Goal: Information Seeking & Learning: Compare options

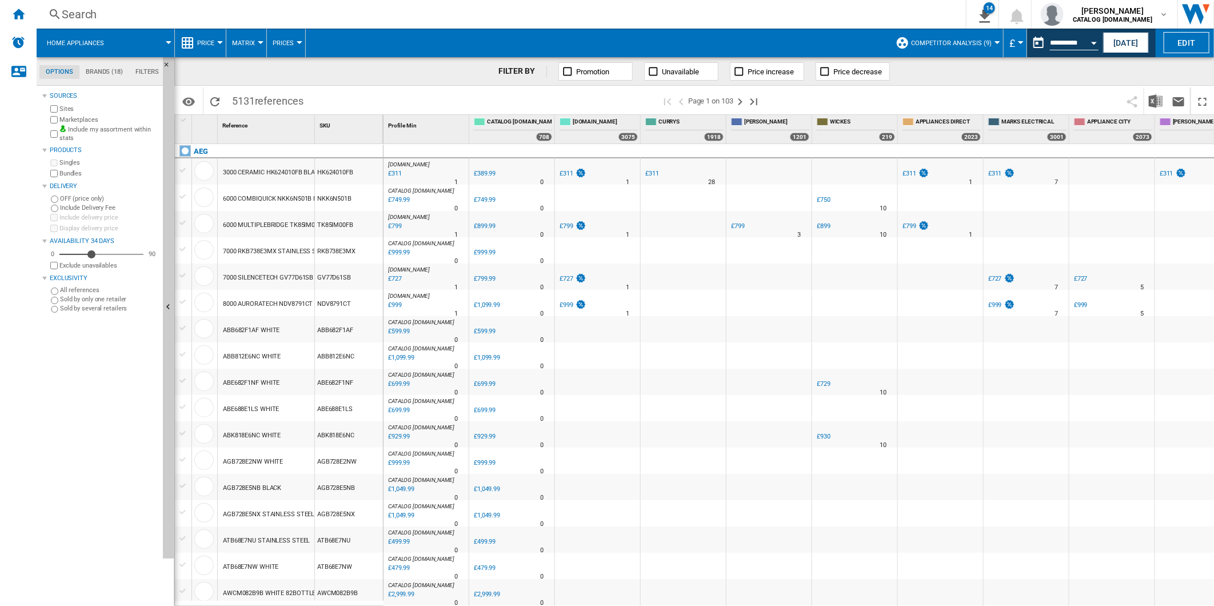
drag, startPoint x: 7, startPoint y: 19, endPoint x: 260, endPoint y: 27, distance: 252.7
click at [7, 19] on div "Home" at bounding box center [18, 14] width 37 height 29
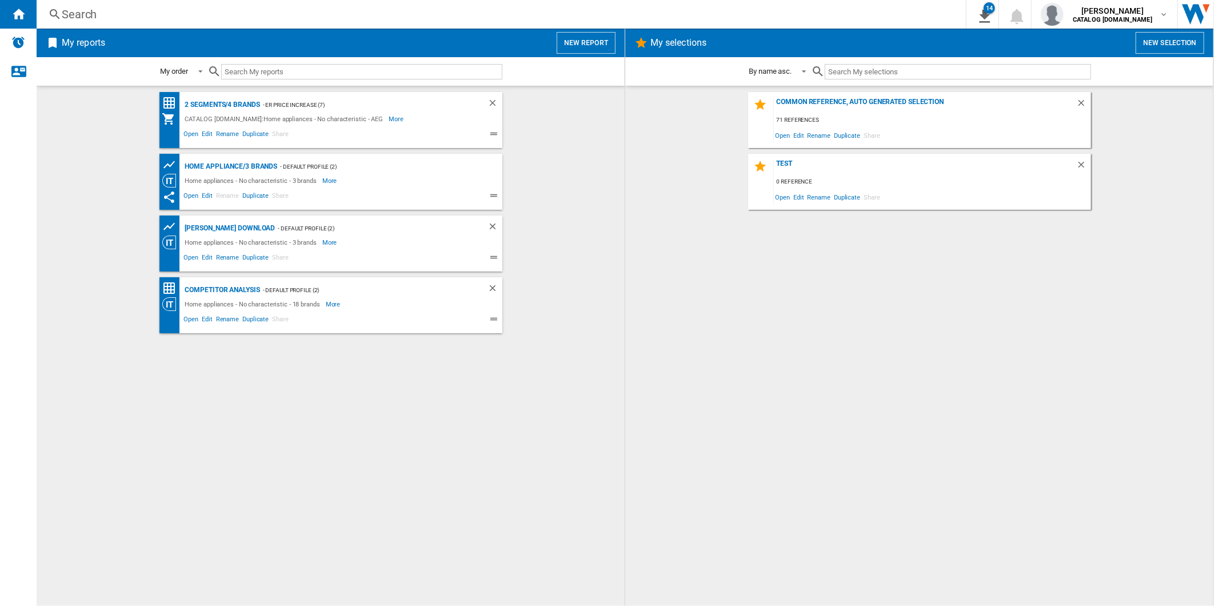
click at [583, 42] on button "New report" at bounding box center [586, 43] width 59 height 22
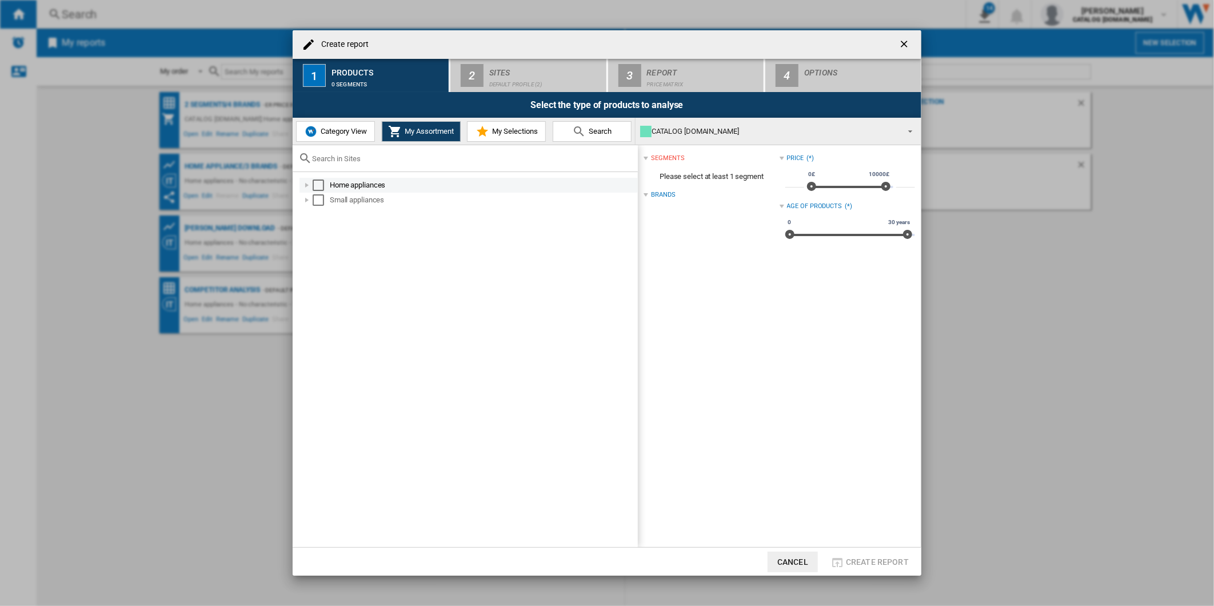
click at [319, 189] on div "Select" at bounding box center [318, 184] width 11 height 11
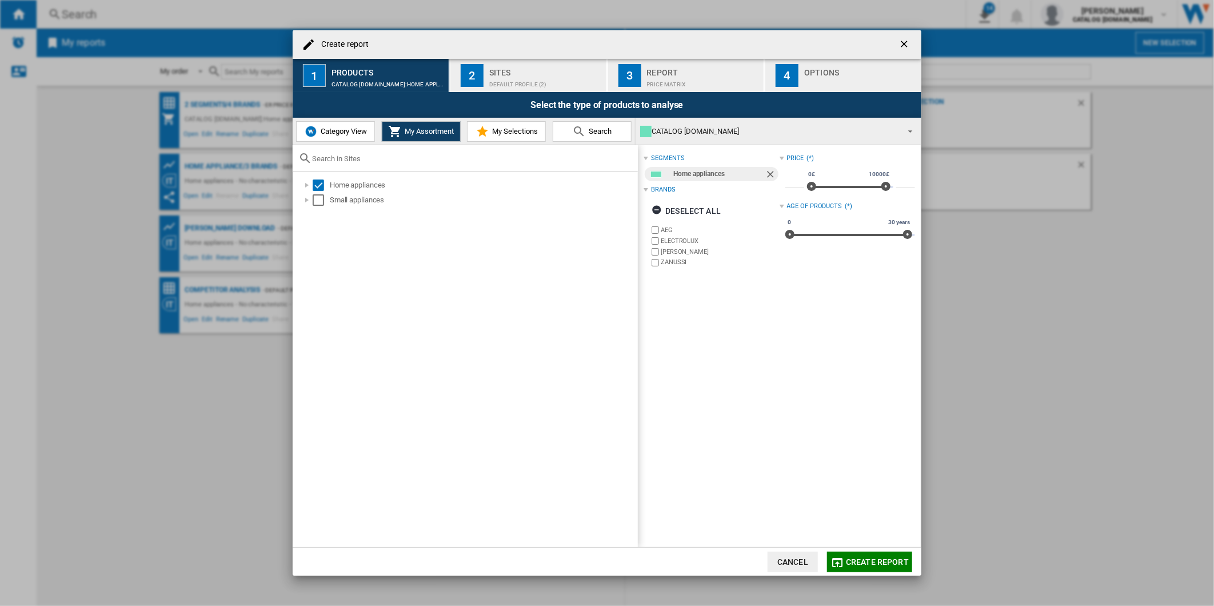
click at [661, 238] on label "ELECTROLUX" at bounding box center [714, 240] width 130 height 11
click at [674, 254] on label "[PERSON_NAME]" at bounding box center [720, 251] width 118 height 9
click at [673, 265] on label "ZANUSSI" at bounding box center [720, 262] width 118 height 9
click at [547, 83] on div "Default profile (2)" at bounding box center [545, 81] width 113 height 12
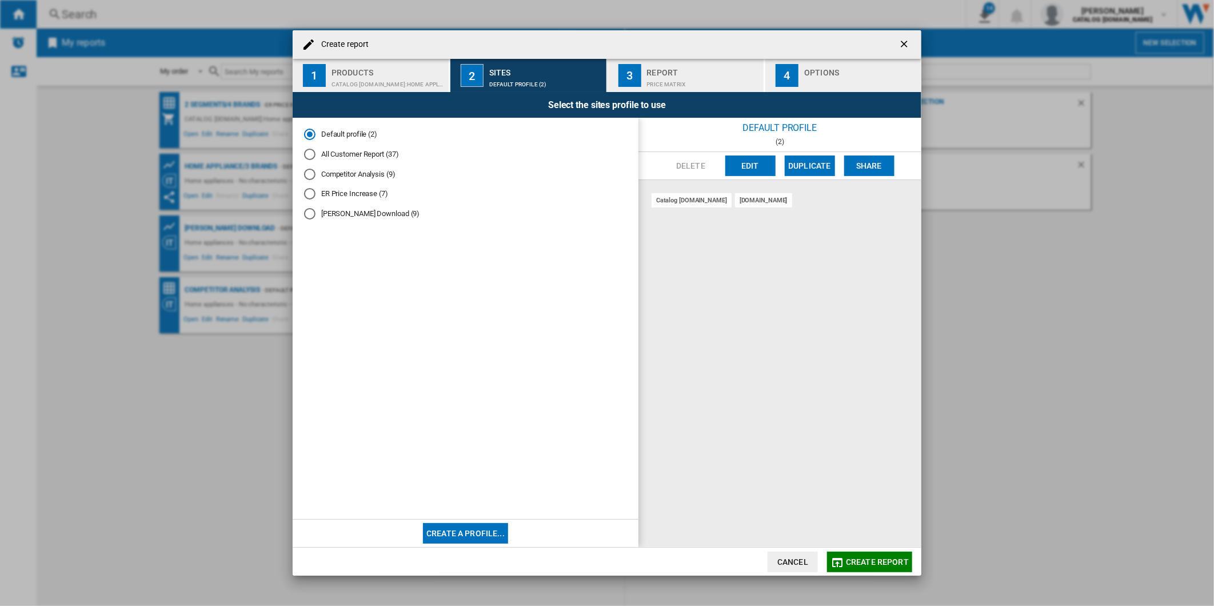
click at [734, 168] on button "Edit" at bounding box center [750, 165] width 50 height 21
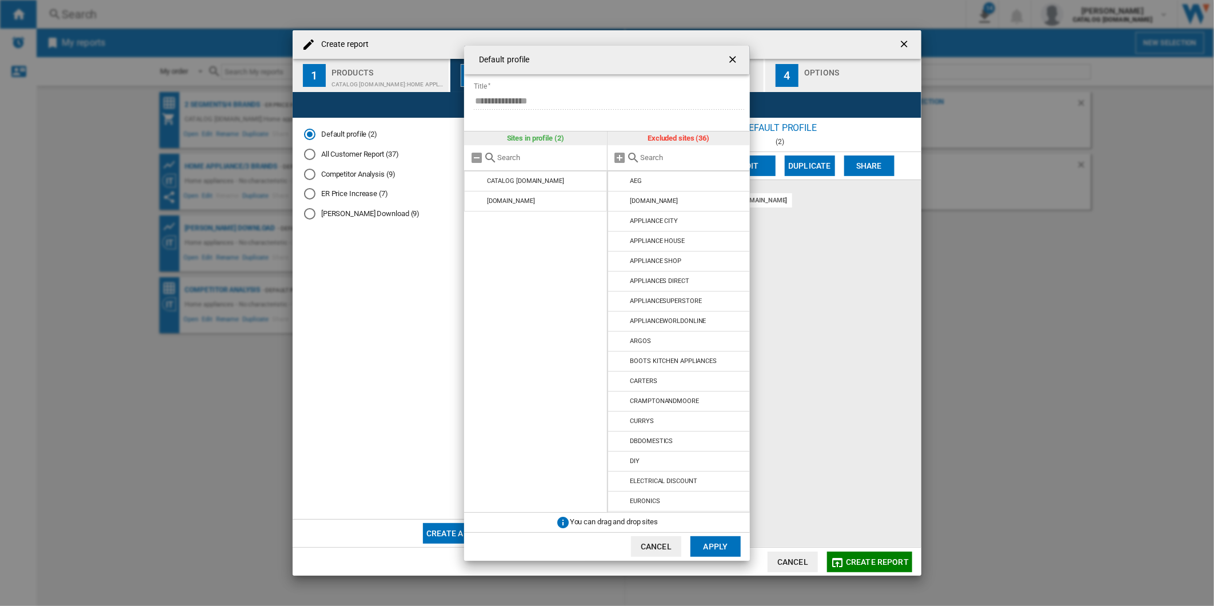
click at [662, 541] on button "Cancel" at bounding box center [656, 546] width 50 height 21
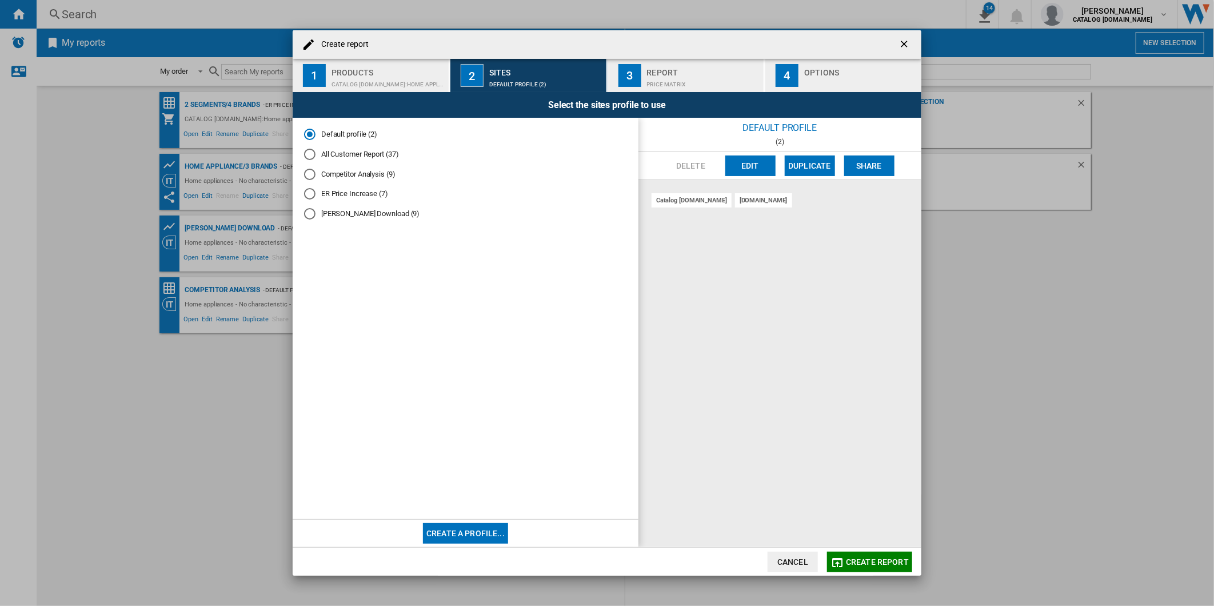
click at [699, 83] on div "Price Matrix" at bounding box center [703, 81] width 113 height 12
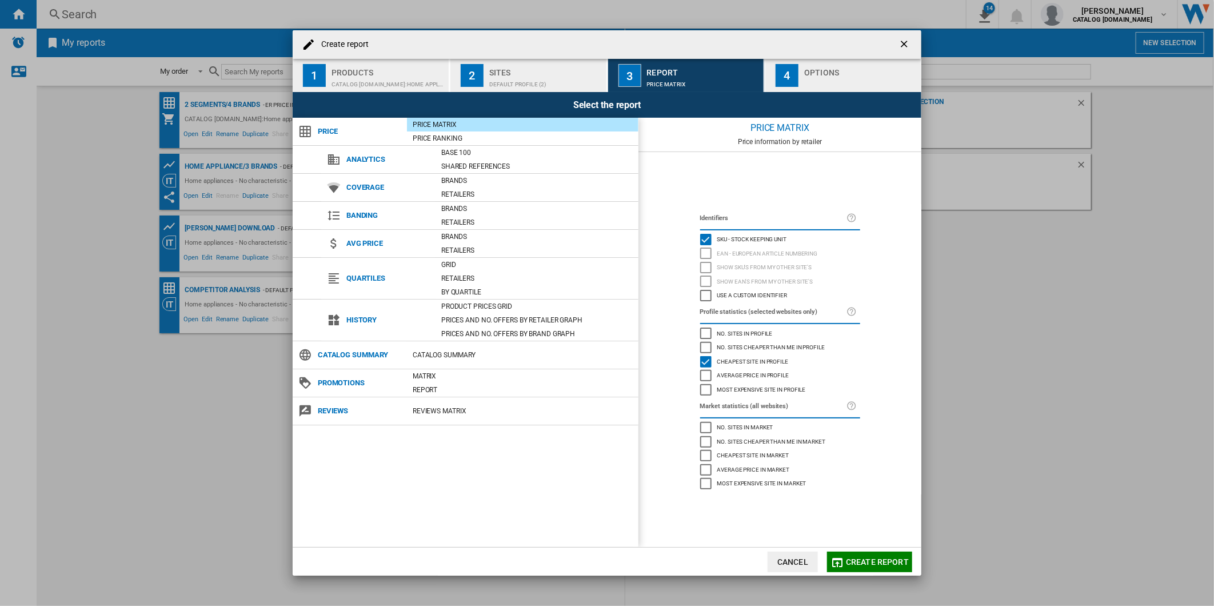
click at [829, 83] on div "button" at bounding box center [860, 81] width 113 height 12
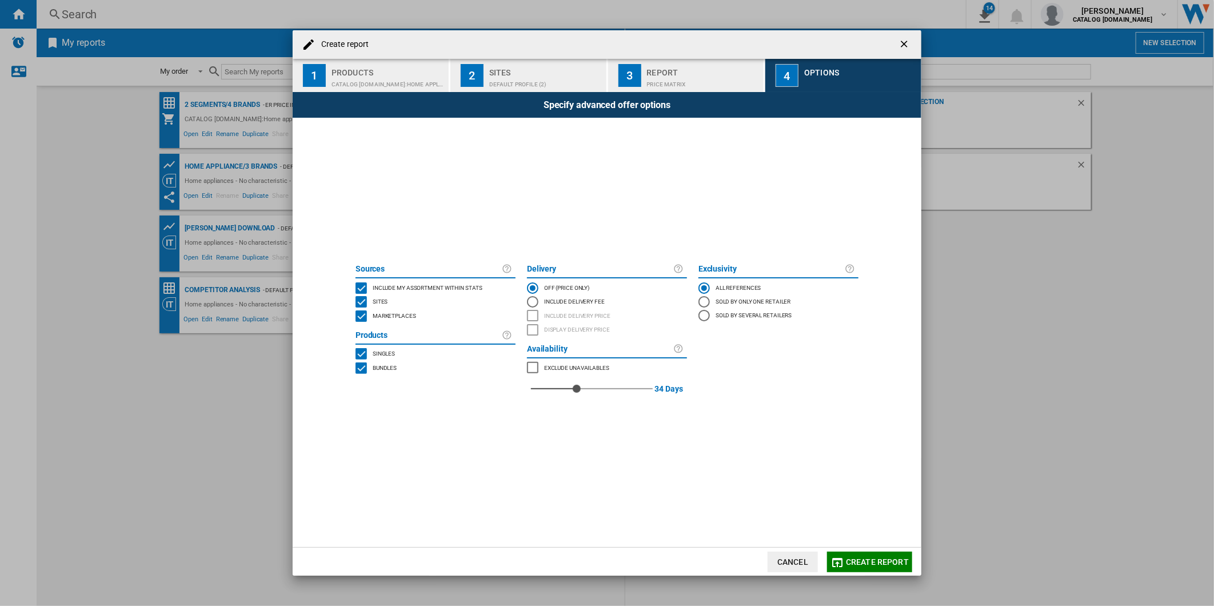
click at [871, 552] on button "Create report" at bounding box center [869, 561] width 85 height 21
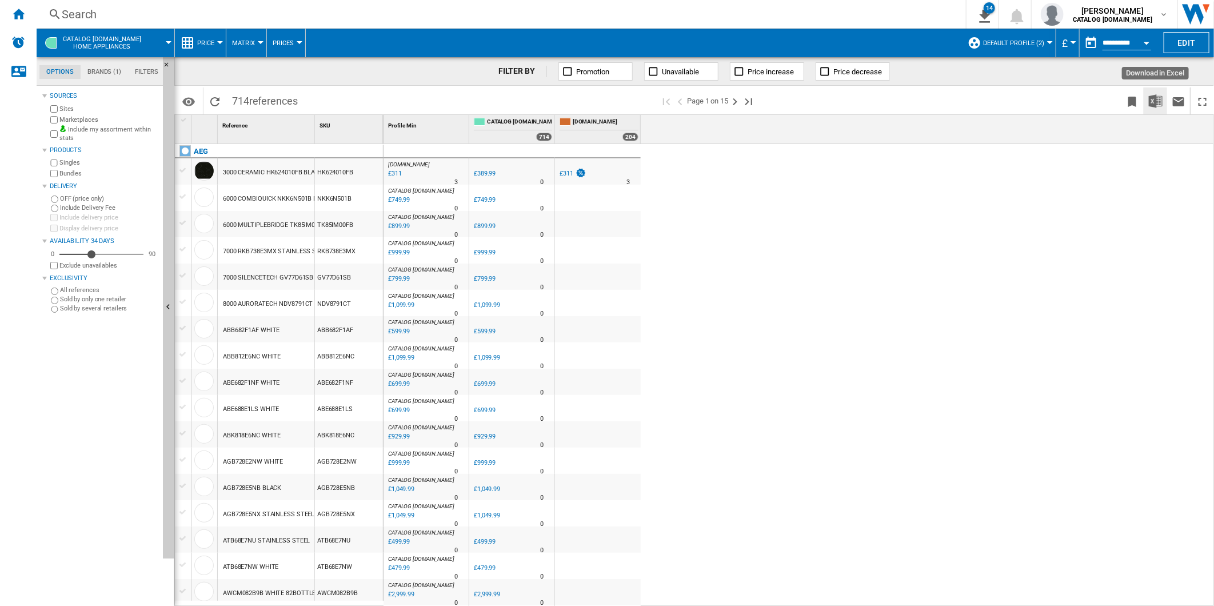
click at [1153, 98] on img "Download in Excel" at bounding box center [1156, 101] width 14 height 14
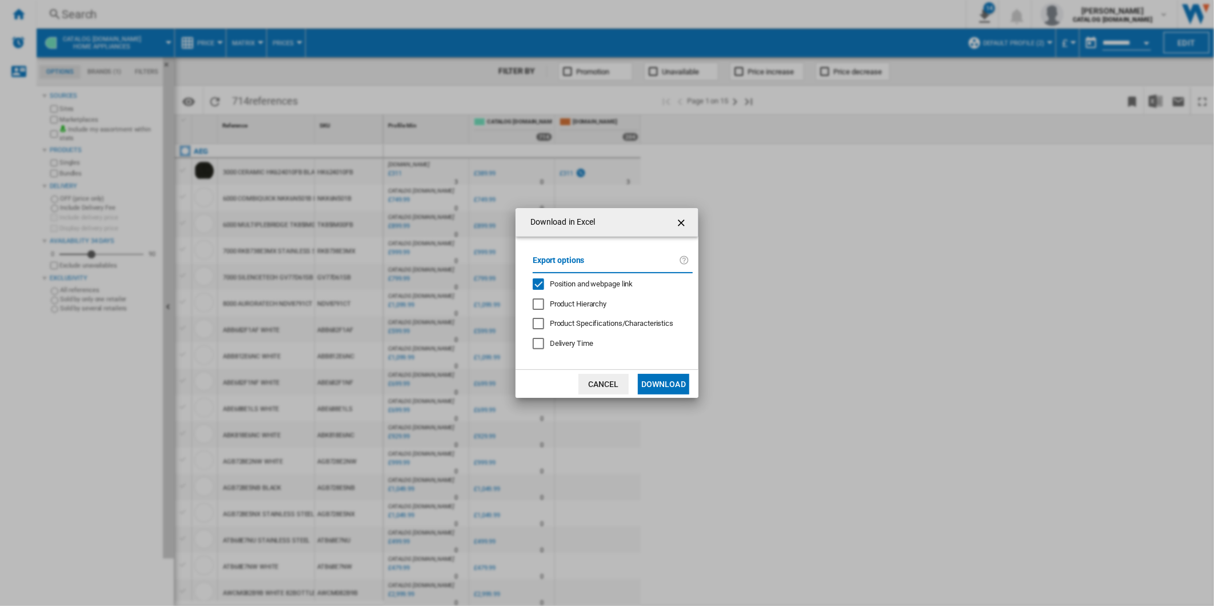
click at [614, 279] on span "Position and webpage link" at bounding box center [591, 283] width 83 height 9
click at [665, 387] on button "Download" at bounding box center [663, 384] width 51 height 21
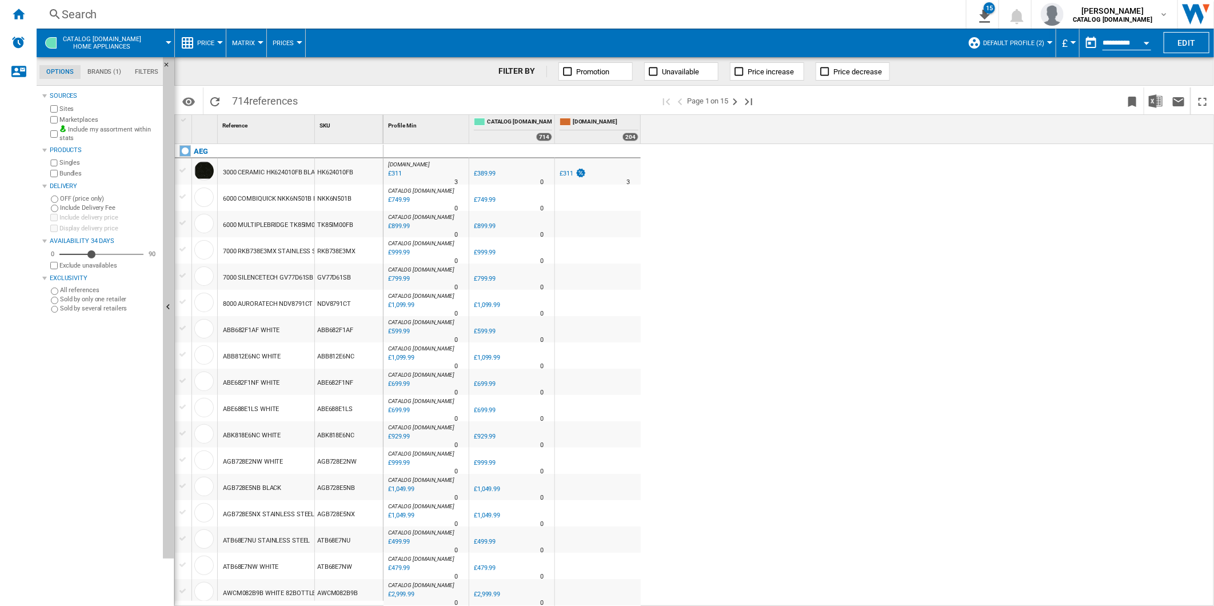
click at [434, 17] on div "Search" at bounding box center [499, 14] width 874 height 16
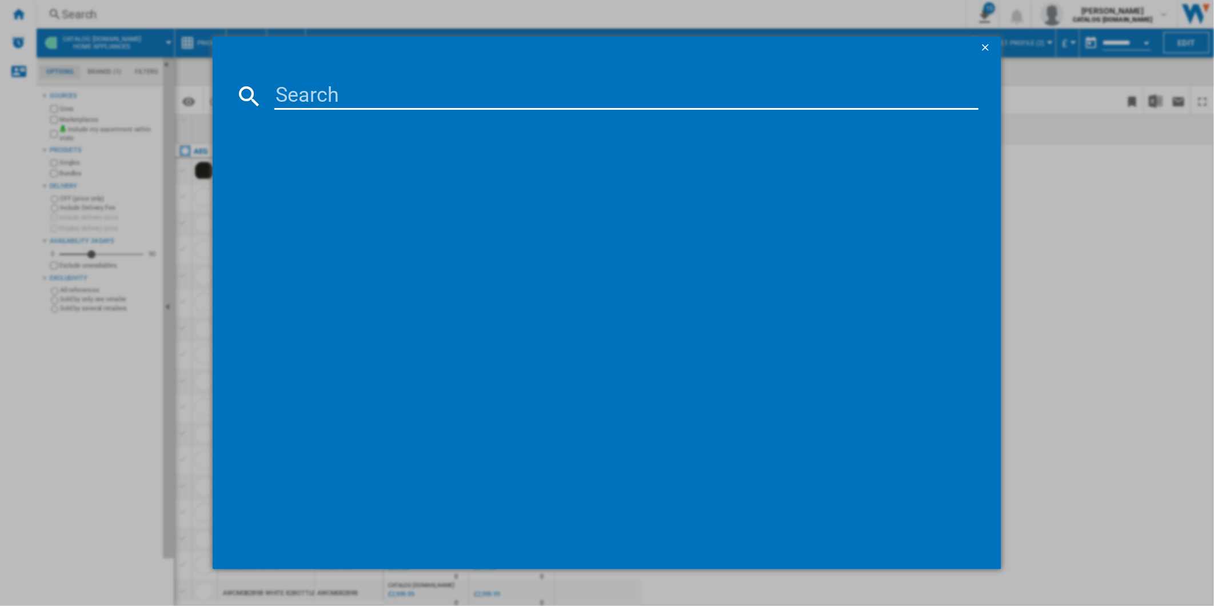
click at [375, 107] on input at bounding box center [626, 95] width 705 height 27
paste input "DUE731110M"
type input "DUE731110M"
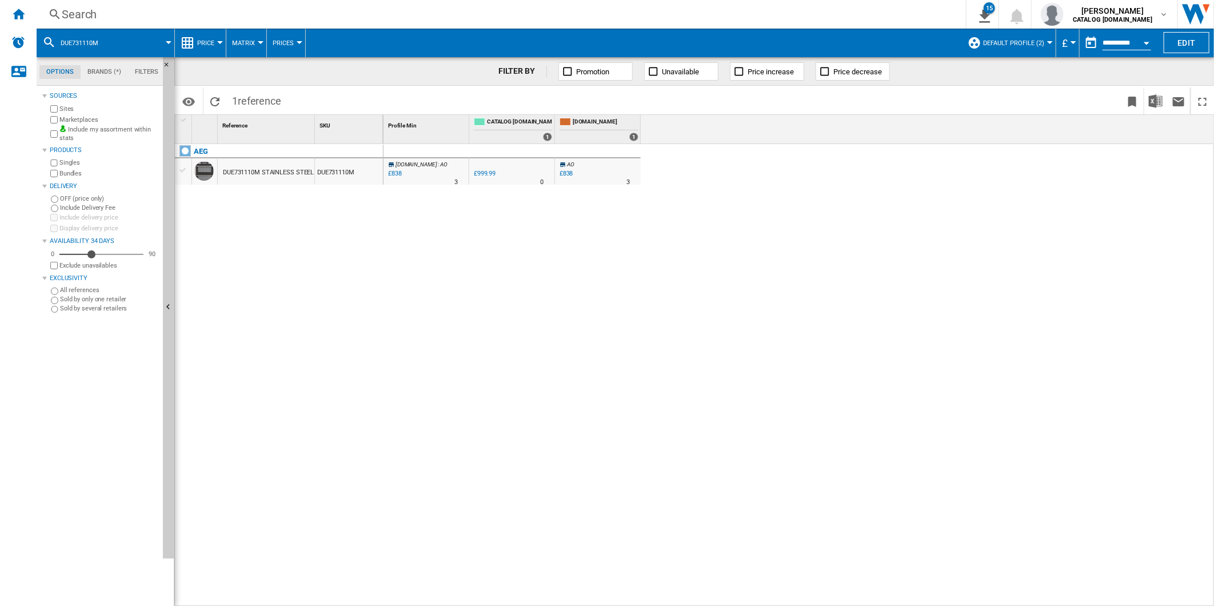
click at [574, 175] on div at bounding box center [576, 181] width 6 height 27
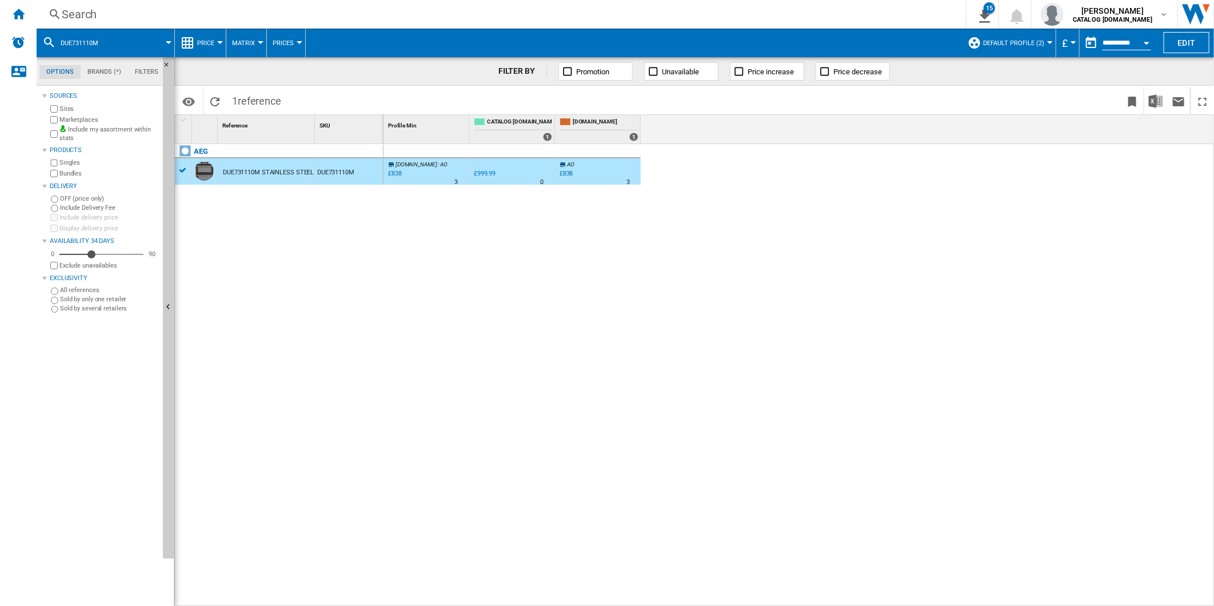
click at [567, 174] on div "£838" at bounding box center [566, 173] width 14 height 7
click at [522, 257] on div "[DOMAIN_NAME] : AO -16.2 % £838 % N/A 3 [DOMAIN_NAME] : AO 0.0 % £999.99 % N/A 0" at bounding box center [798, 375] width 831 height 462
click at [460, 13] on div "Search" at bounding box center [499, 14] width 874 height 16
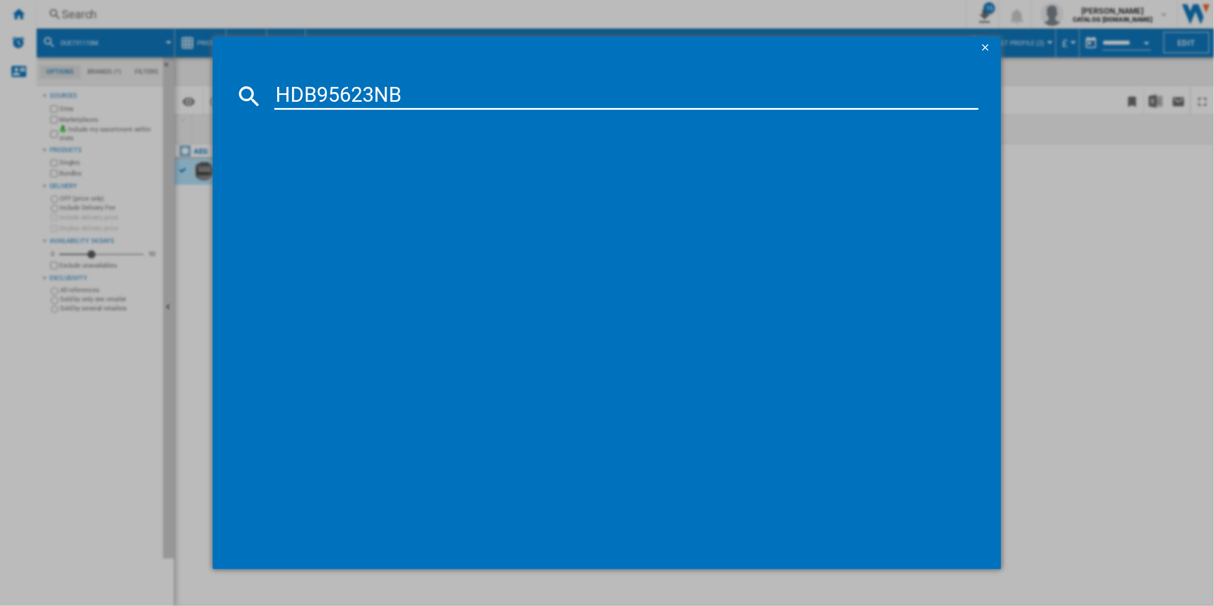
type input "HDB95623NB"
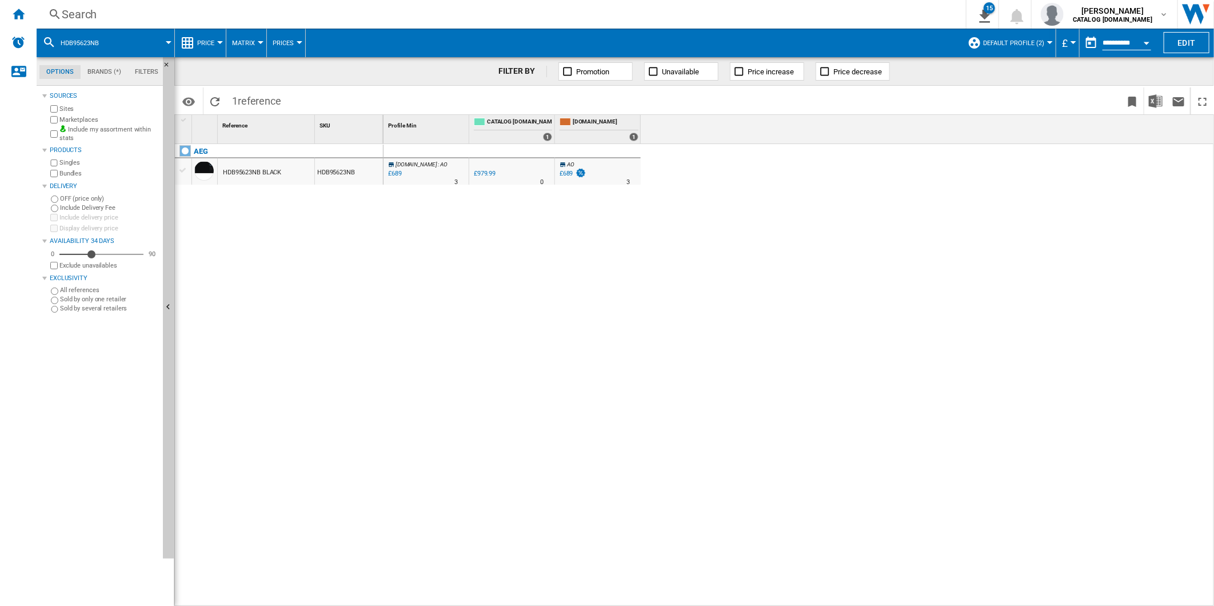
click at [566, 171] on div "£689" at bounding box center [566, 173] width 14 height 7
